Goal: Information Seeking & Learning: Learn about a topic

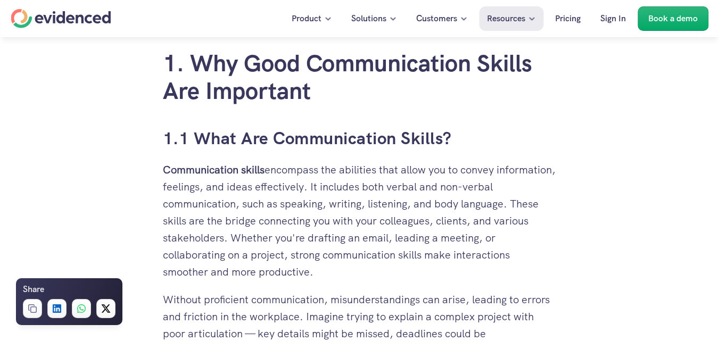
scroll to position [532, 0]
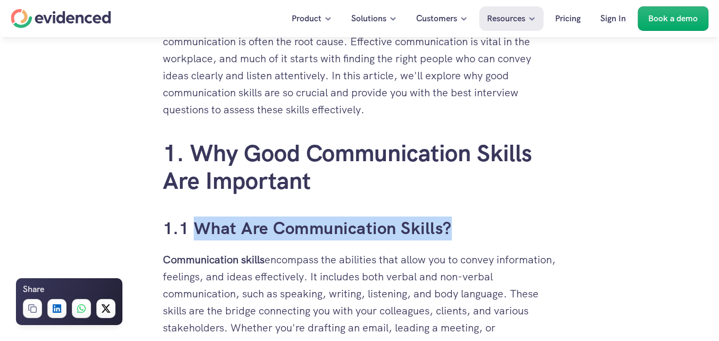
drag, startPoint x: 456, startPoint y: 223, endPoint x: 194, endPoint y: 231, distance: 262.4
click at [194, 231] on h3 "1.1 What Are Communication Skills?" at bounding box center [360, 229] width 394 height 24
copy h3 "What Are Communication Skills?"
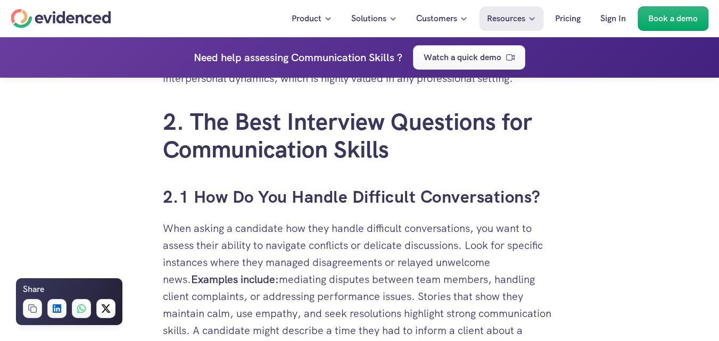
scroll to position [1862, 0]
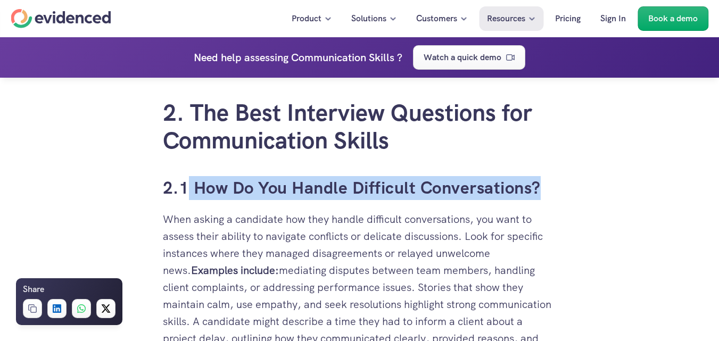
drag, startPoint x: 542, startPoint y: 188, endPoint x: 187, endPoint y: 189, distance: 354.3
click at [187, 189] on h3 "2.1 How Do You Handle Difficult Conversations?" at bounding box center [360, 188] width 394 height 24
copy h3 "How Do You Handle Difficult Conversations?"
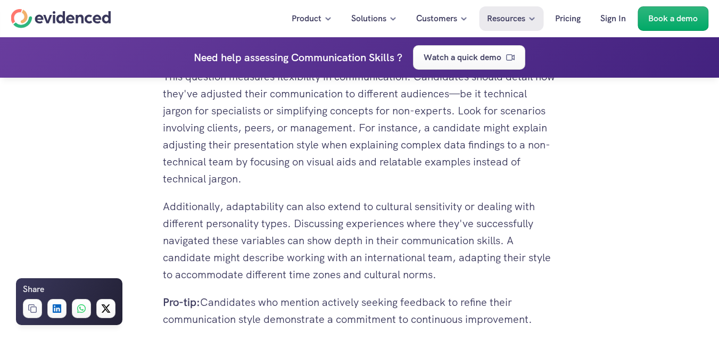
scroll to position [3245, 0]
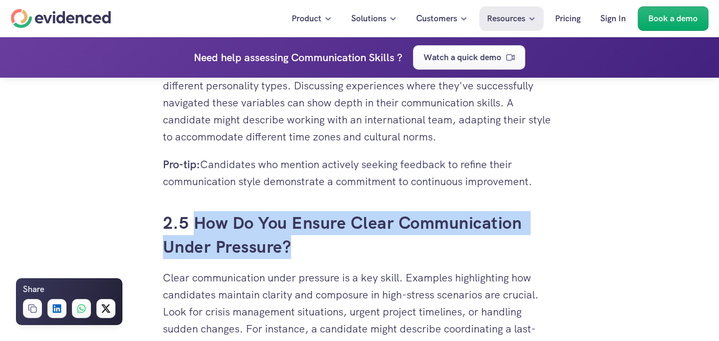
drag, startPoint x: 196, startPoint y: 220, endPoint x: 304, endPoint y: 250, distance: 112.0
click at [304, 250] on h3 "2.5 How Do You Ensure Clear Communication Under Pressure?" at bounding box center [360, 235] width 394 height 48
copy h3 "How Do You Ensure Clear Communication Under Pressure?"
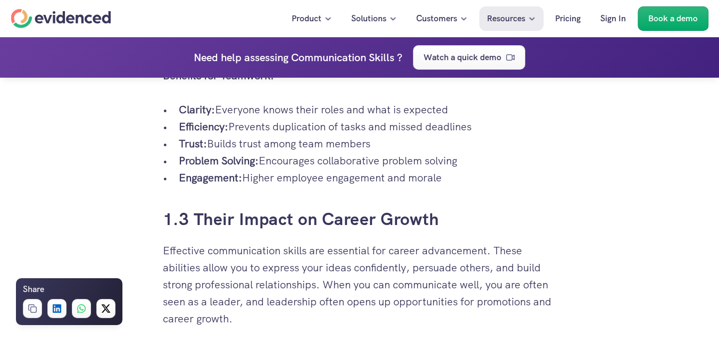
scroll to position [0, 0]
